Goal: Task Accomplishment & Management: Complete application form

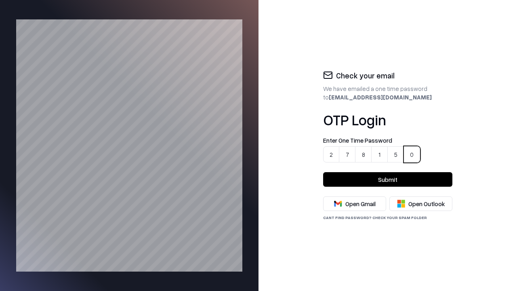
type input "******"
click at [388, 179] on button "Submit" at bounding box center [387, 179] width 129 height 15
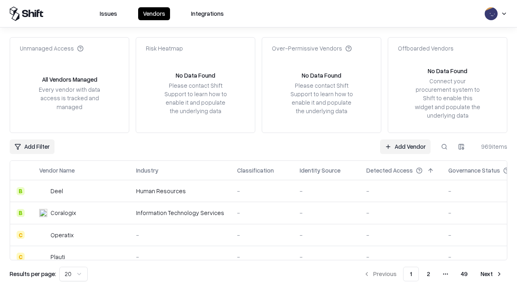
click at [406, 146] on link "Add Vendor" at bounding box center [405, 146] width 51 height 15
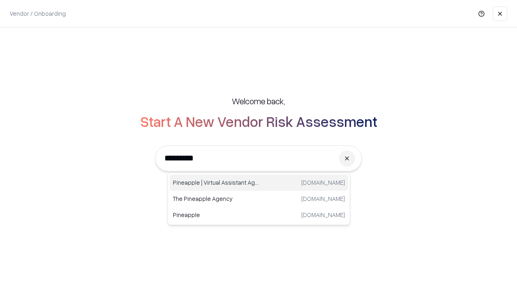
click at [259, 183] on div "Pineapple | Virtual Assistant Agency [DOMAIN_NAME]" at bounding box center [259, 183] width 179 height 16
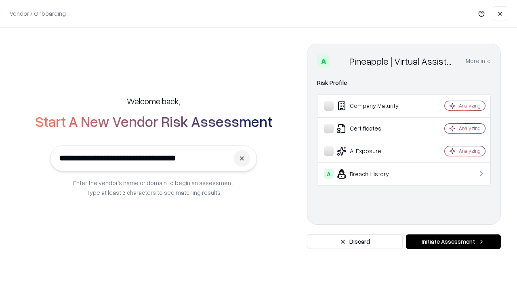
type input "**********"
click at [454, 242] on button "Initiate Assessment" at bounding box center [453, 241] width 95 height 15
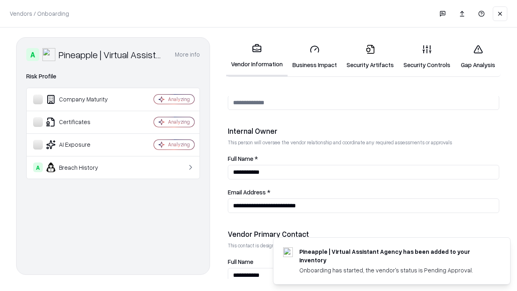
scroll to position [419, 0]
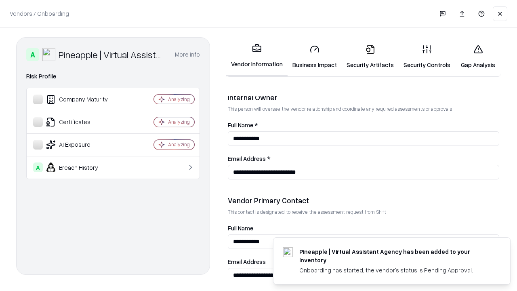
click at [366, 57] on link "Security Artifacts" at bounding box center [370, 57] width 57 height 38
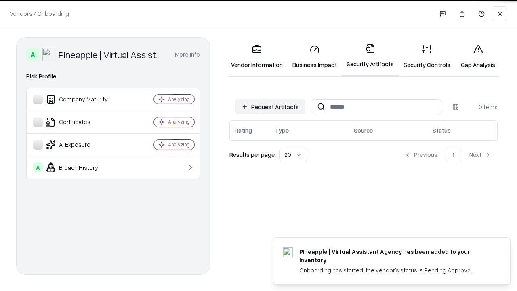
click at [272, 106] on button "Request Artifacts" at bounding box center [270, 106] width 70 height 15
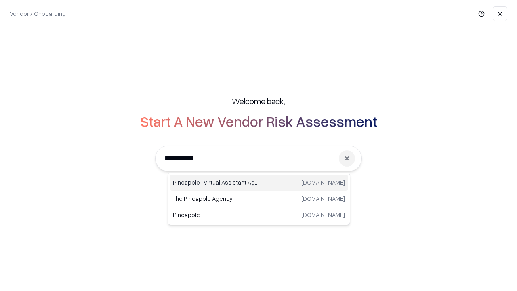
click at [259, 183] on div "Pineapple | Virtual Assistant Agency trypineapple.com" at bounding box center [259, 183] width 179 height 16
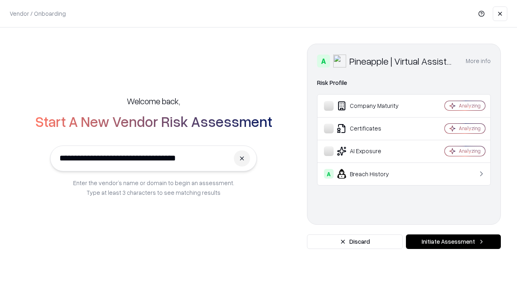
type input "**********"
click at [454, 242] on button "Initiate Assessment" at bounding box center [453, 241] width 95 height 15
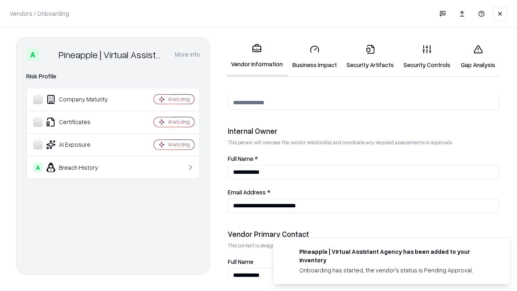
scroll to position [419, 0]
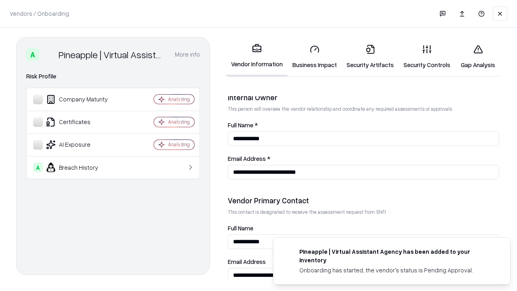
click at [475, 57] on link "Gap Analysis" at bounding box center [479, 57] width 46 height 38
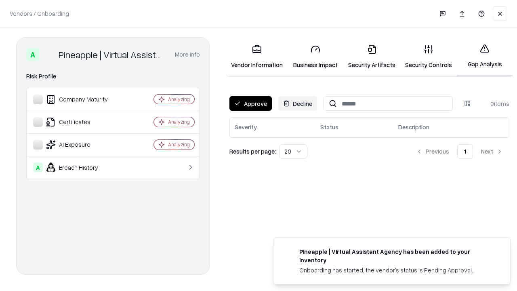
click at [250, 103] on button "Approve" at bounding box center [251, 103] width 42 height 15
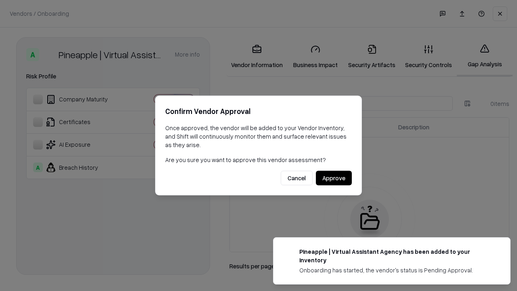
click at [334, 178] on button "Approve" at bounding box center [334, 178] width 36 height 15
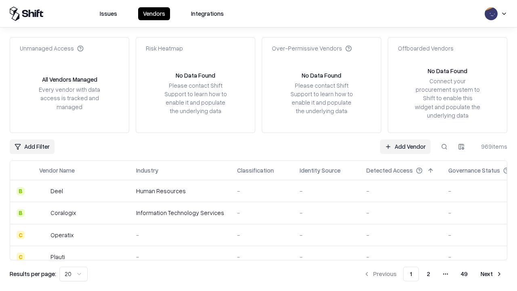
click at [406, 146] on link "Add Vendor" at bounding box center [405, 146] width 51 height 15
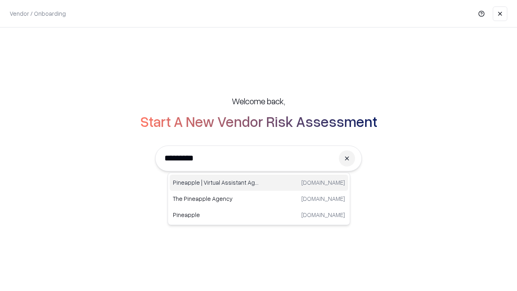
click at [259, 183] on div "Pineapple | Virtual Assistant Agency [DOMAIN_NAME]" at bounding box center [259, 183] width 179 height 16
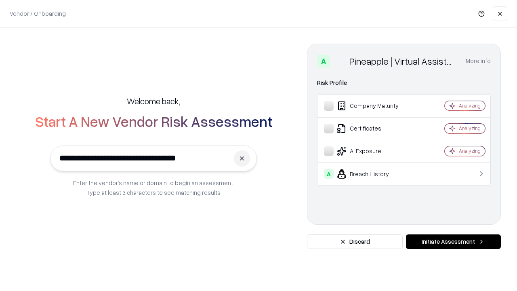
type input "**********"
click at [454, 242] on button "Initiate Assessment" at bounding box center [453, 241] width 95 height 15
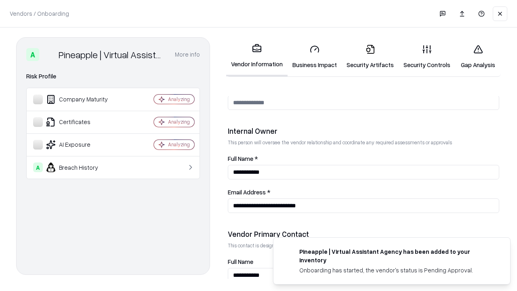
scroll to position [419, 0]
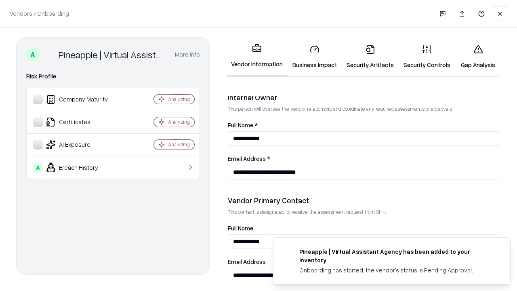
click at [366, 57] on link "Security Artifacts" at bounding box center [370, 57] width 57 height 38
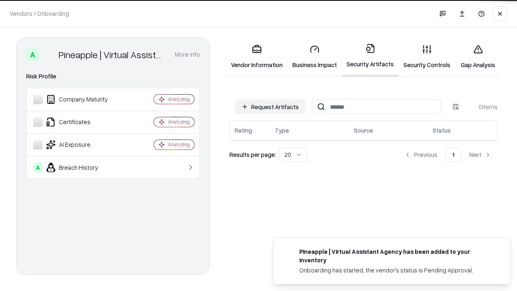
click at [272, 107] on button "Request Artifacts" at bounding box center [270, 106] width 70 height 15
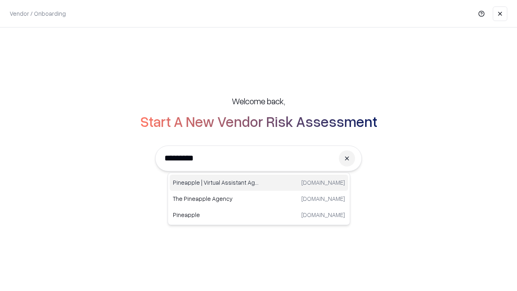
click at [259, 183] on div "Pineapple | Virtual Assistant Agency [DOMAIN_NAME]" at bounding box center [259, 183] width 179 height 16
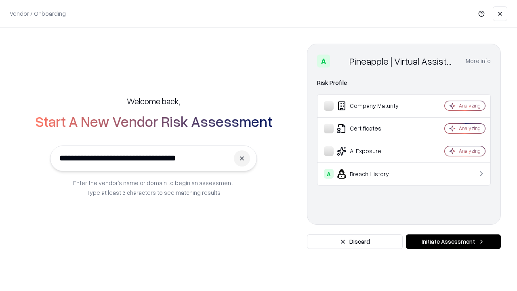
type input "**********"
click at [454, 242] on button "Initiate Assessment" at bounding box center [453, 241] width 95 height 15
